Goal: Check status

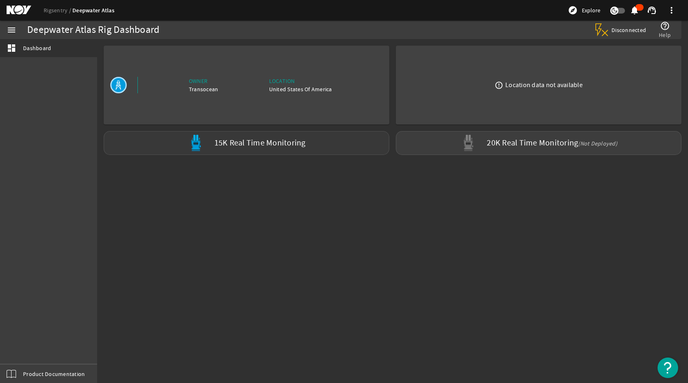
click at [253, 148] on div "15K Real Time Monitoring" at bounding box center [246, 143] width 285 height 24
click at [211, 136] on div "15K Real Time Monitoring" at bounding box center [246, 143] width 285 height 24
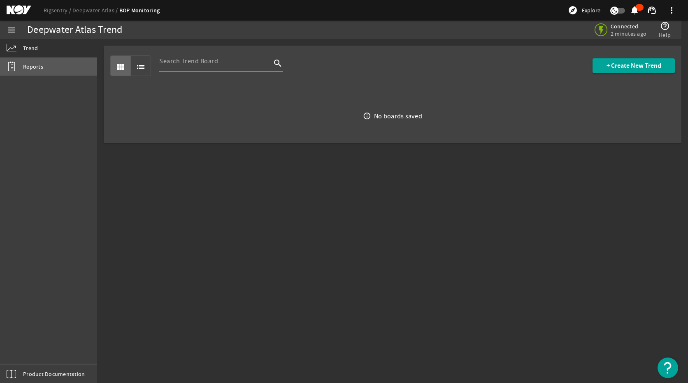
click at [57, 66] on link "Reports" at bounding box center [48, 67] width 97 height 18
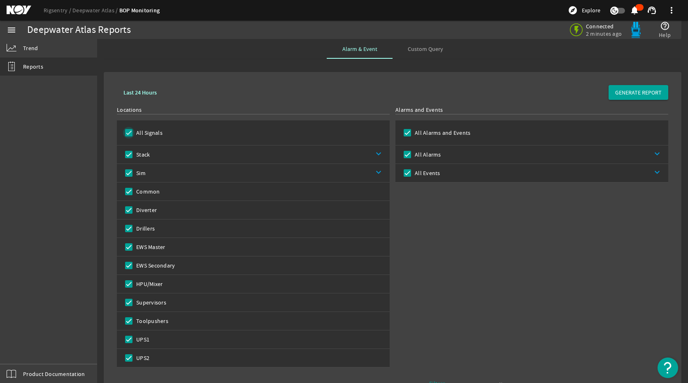
click at [127, 132] on input "All Signals" at bounding box center [129, 133] width 12 height 12
